Goal: Transaction & Acquisition: Download file/media

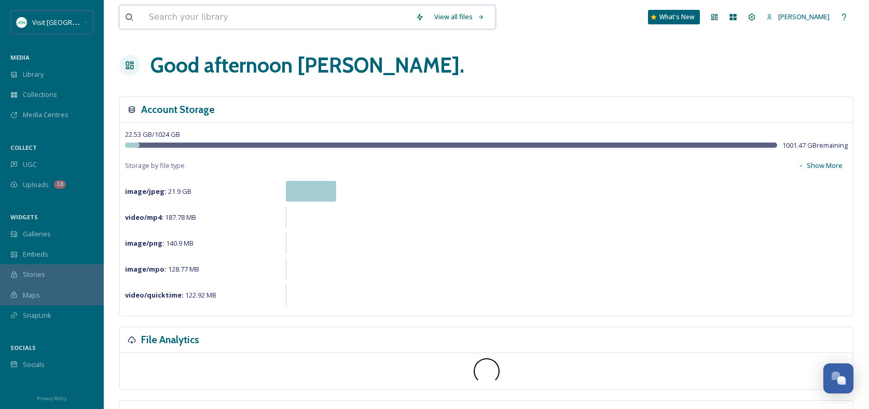
click at [292, 17] on input at bounding box center [277, 17] width 267 height 23
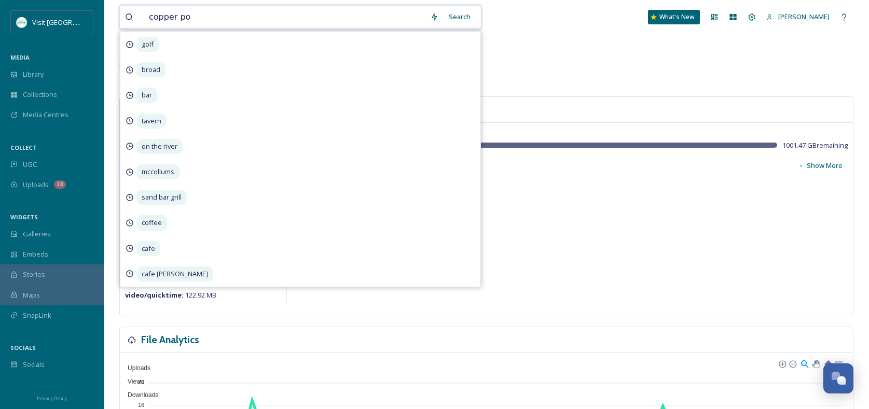
type input "copper pot"
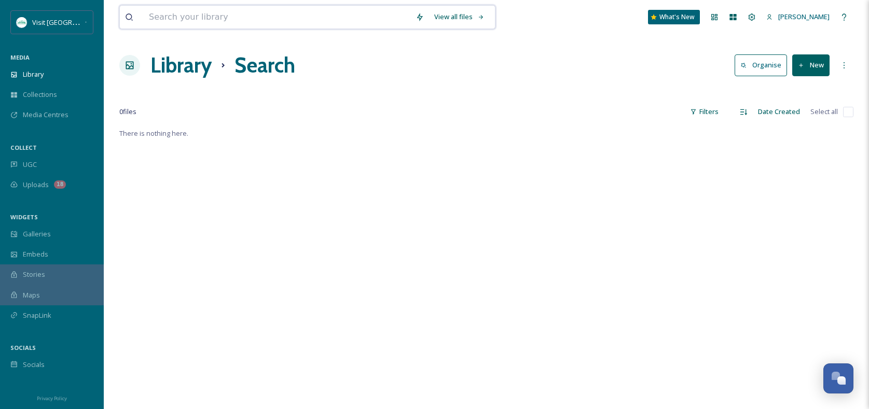
click at [255, 14] on input at bounding box center [277, 17] width 267 height 23
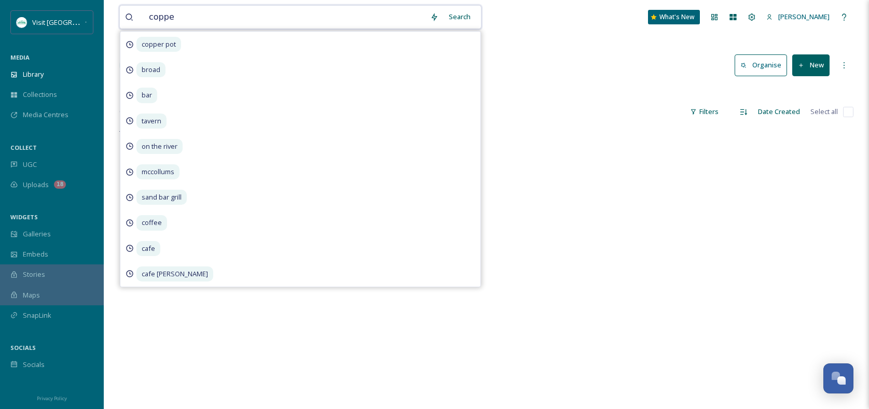
type input "copper"
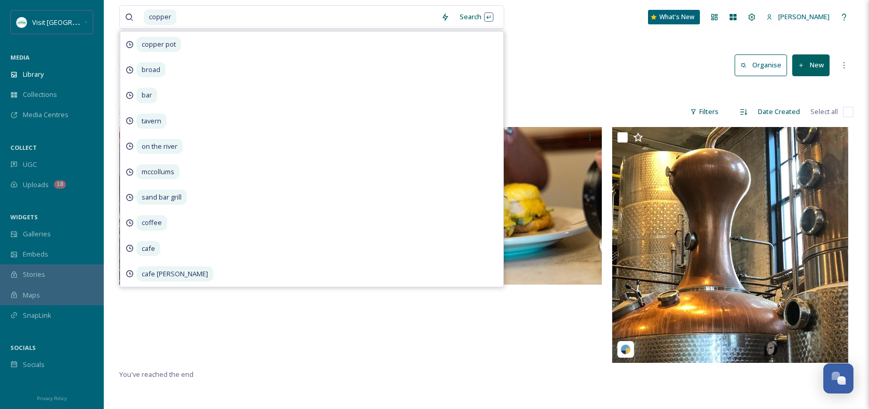
click at [524, 78] on div "Library Search Organise New" at bounding box center [486, 65] width 734 height 31
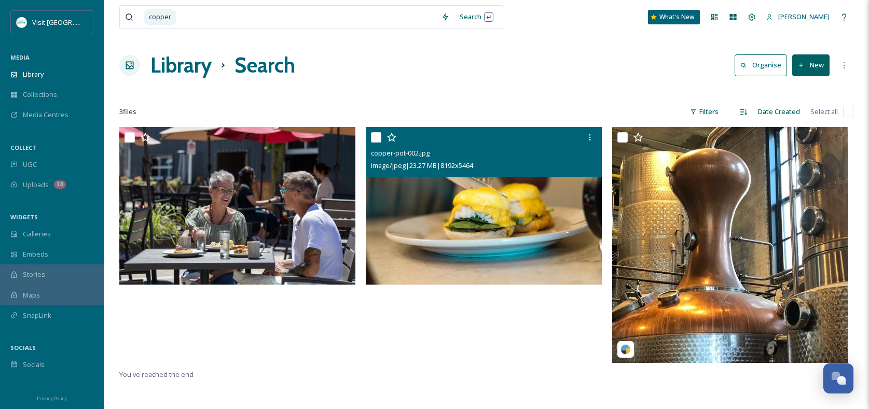
click at [450, 240] on img at bounding box center [484, 206] width 236 height 158
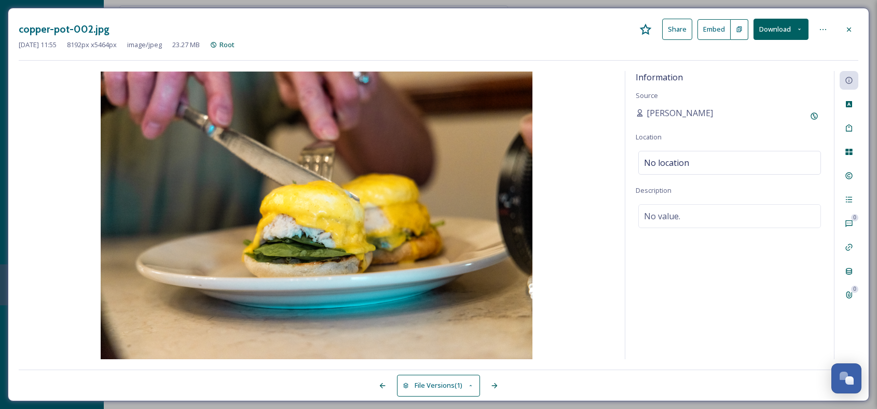
click at [772, 29] on button "Download" at bounding box center [780, 29] width 55 height 21
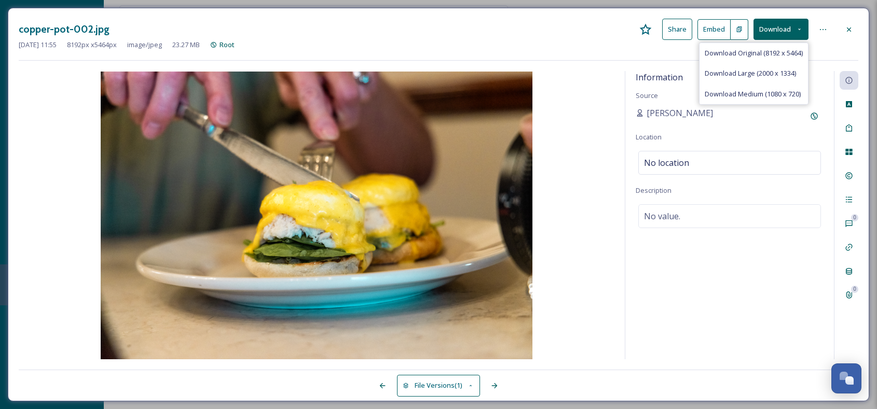
click at [763, 56] on span "Download Original (8192 x 5464)" at bounding box center [754, 53] width 98 height 10
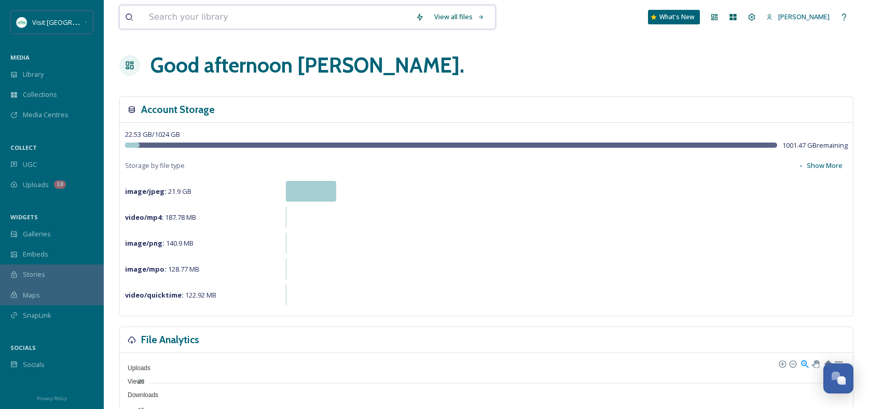
click at [248, 10] on input at bounding box center [277, 17] width 267 height 23
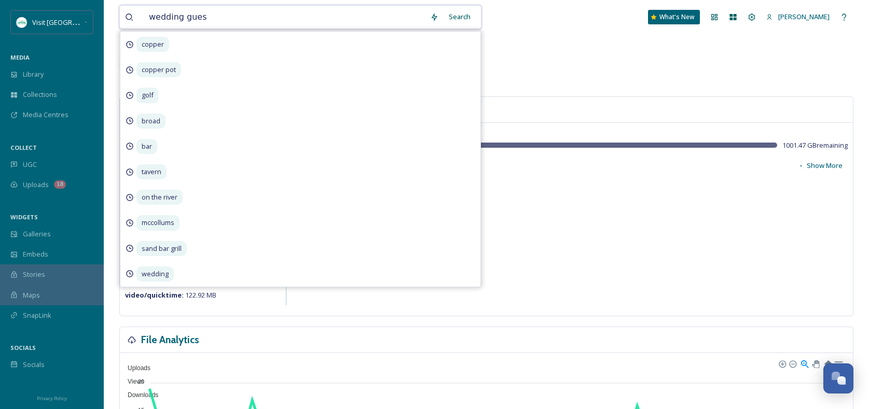
type input "wedding guest"
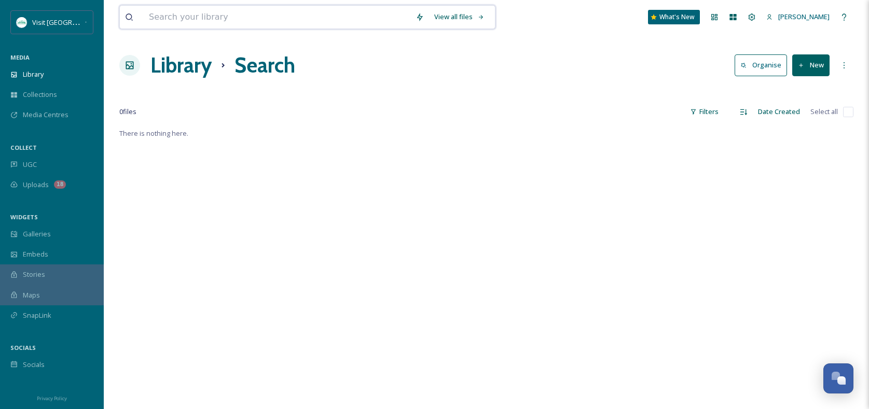
click at [234, 26] on input at bounding box center [277, 17] width 267 height 23
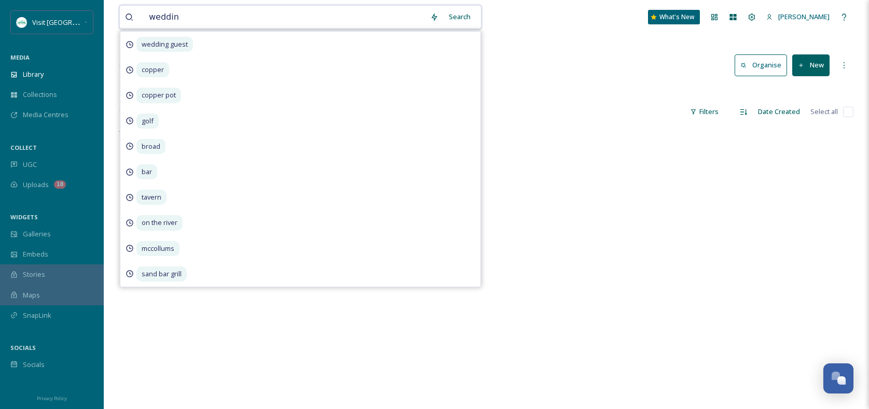
type input "wedding"
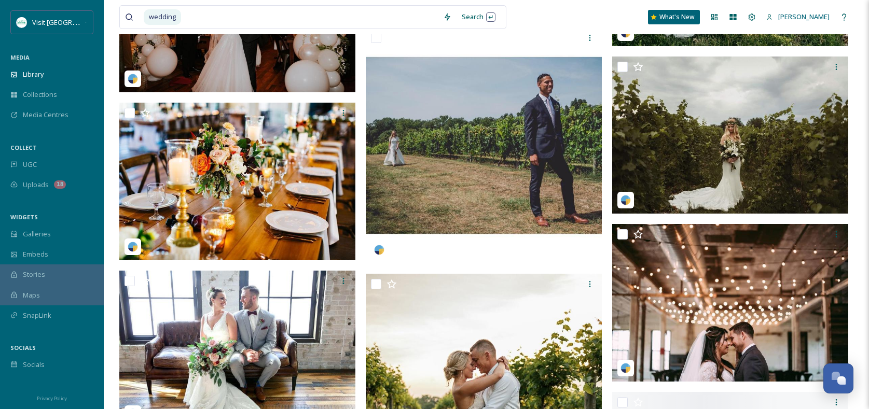
scroll to position [4630, 0]
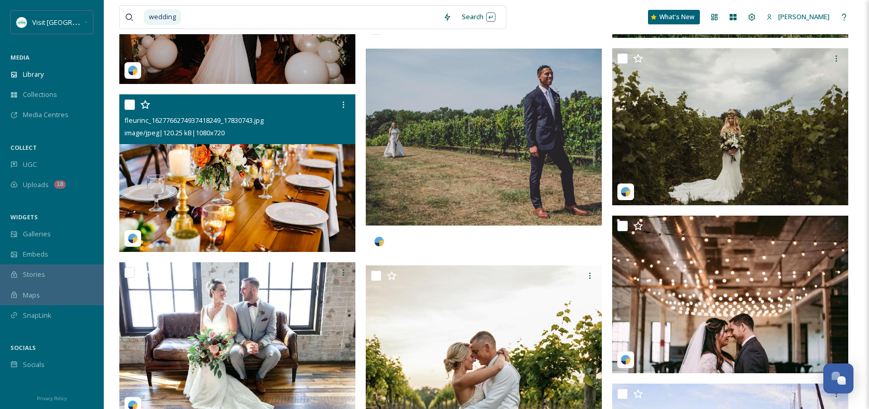
click at [310, 184] on img at bounding box center [237, 173] width 236 height 158
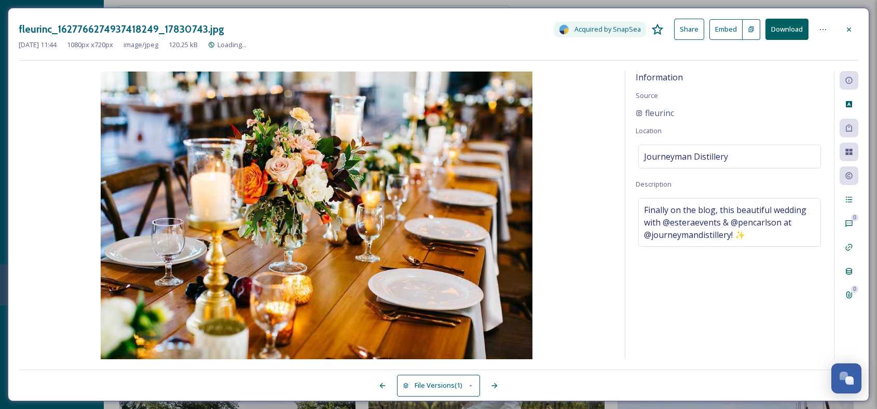
click at [804, 26] on button "Download" at bounding box center [786, 29] width 43 height 21
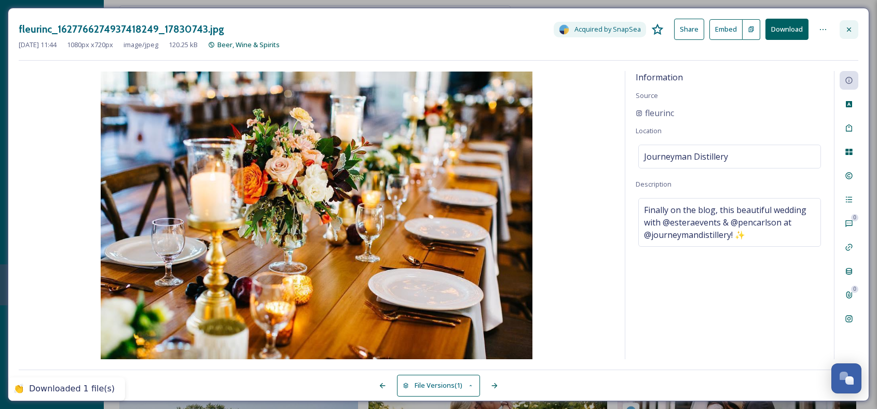
click at [846, 29] on icon at bounding box center [849, 29] width 8 height 8
